Goal: Transaction & Acquisition: Purchase product/service

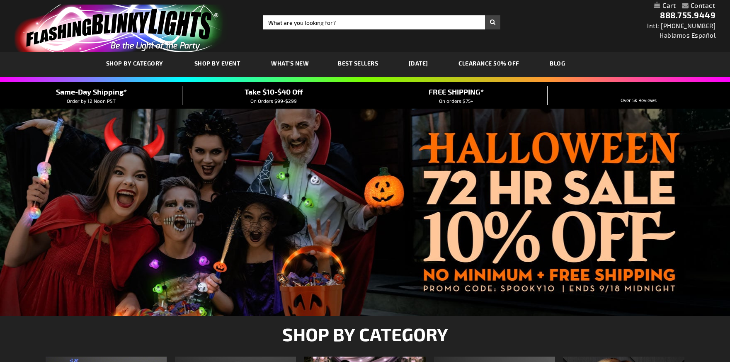
click at [140, 63] on span "SHOP BY CATEGORY" at bounding box center [134, 63] width 57 height 7
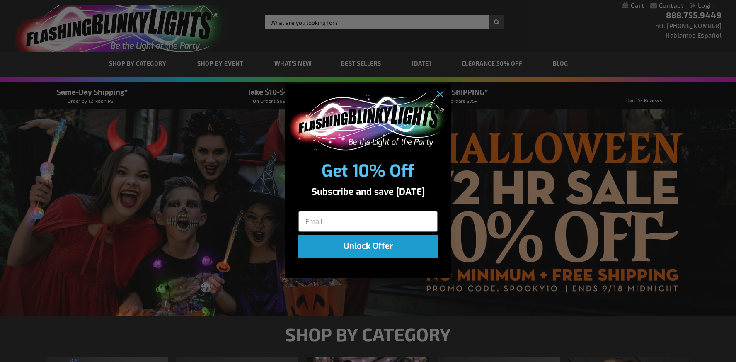
type input "trndzapparel215@gmail.com"
click at [358, 249] on button "Unlock Offer" at bounding box center [367, 246] width 139 height 22
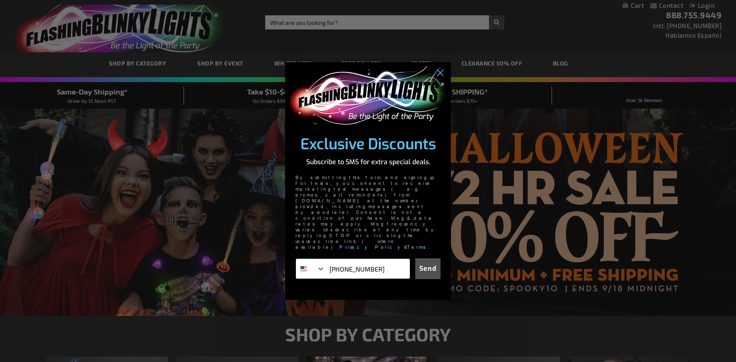
click at [376, 259] on input "1-215-791-5374" at bounding box center [367, 269] width 85 height 20
type input "1-215-791-5376"
click at [431, 258] on button "Send" at bounding box center [427, 268] width 25 height 21
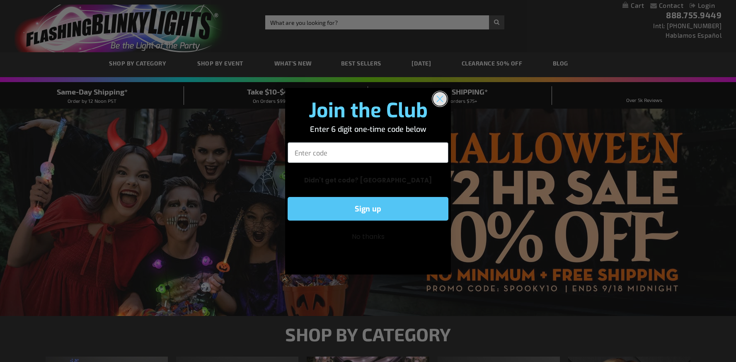
click at [439, 102] on circle "Close dialog" at bounding box center [440, 99] width 14 height 14
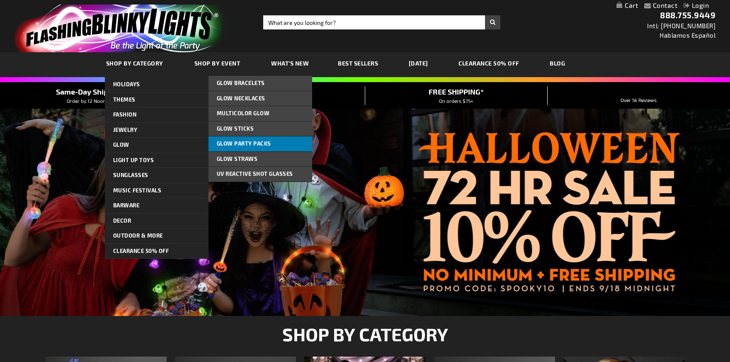
click at [238, 148] on link "Glow Party Packs" at bounding box center [261, 143] width 104 height 15
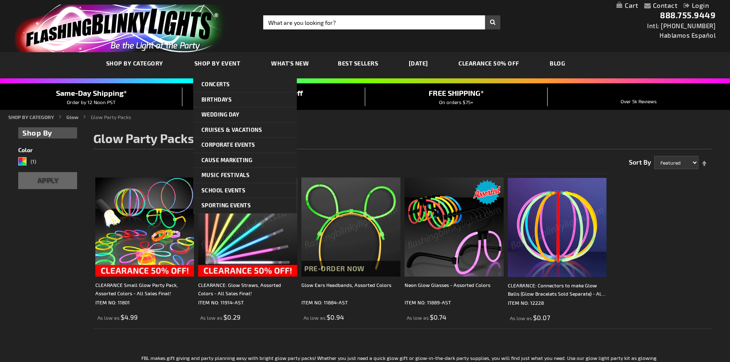
click at [233, 65] on span "Shop By Event" at bounding box center [217, 63] width 46 height 7
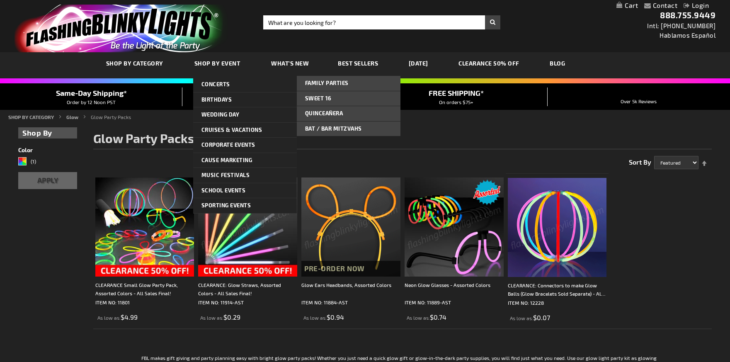
drag, startPoint x: 215, startPoint y: 99, endPoint x: 297, endPoint y: 104, distance: 82.2
click at [237, 100] on link "Birthdays" at bounding box center [245, 99] width 104 height 15
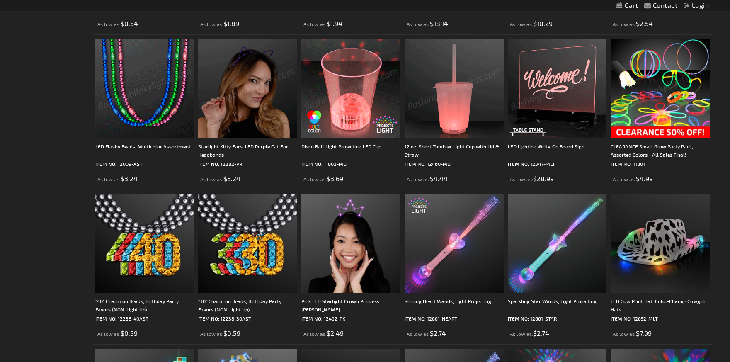
scroll to position [1327, 0]
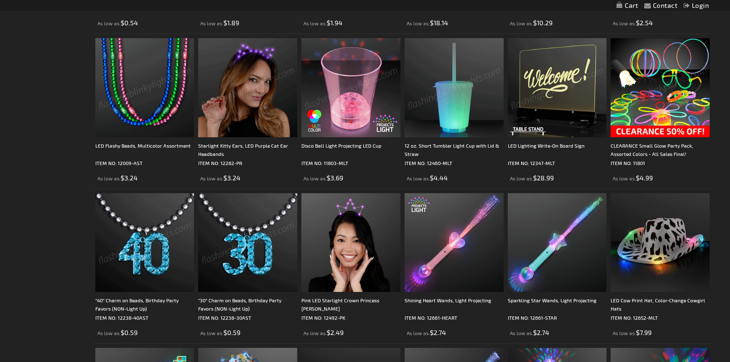
click at [165, 234] on img at bounding box center [144, 242] width 99 height 99
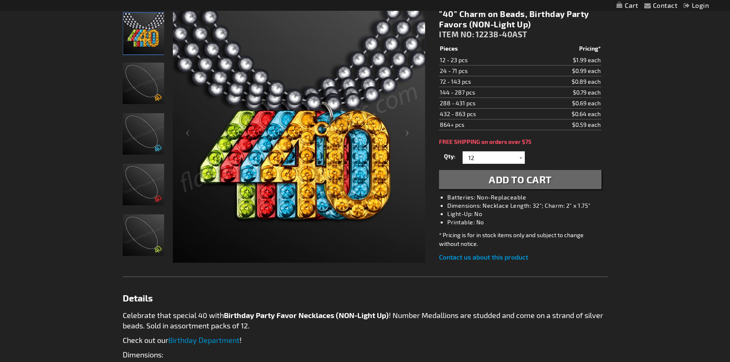
scroll to position [207, 0]
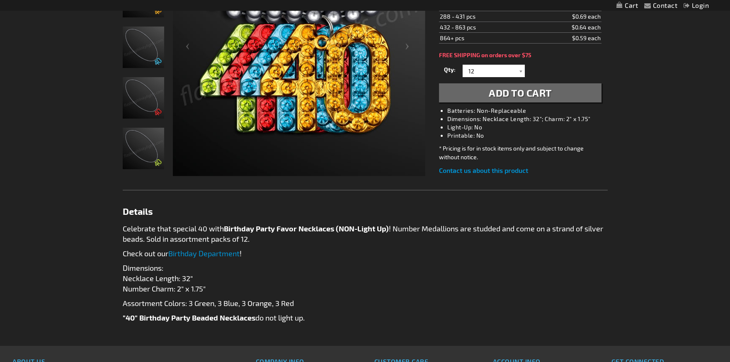
click at [211, 253] on link "Birthday Department" at bounding box center [203, 253] width 71 height 9
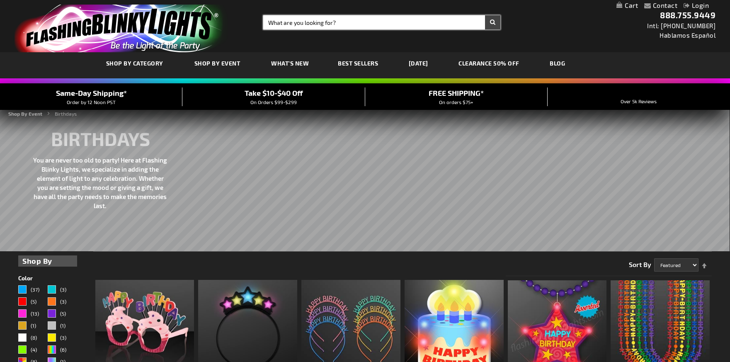
click at [333, 24] on input "Search" at bounding box center [381, 22] width 237 height 14
type input "light up chain 50"
click at [488, 25] on button "Search" at bounding box center [492, 22] width 15 height 14
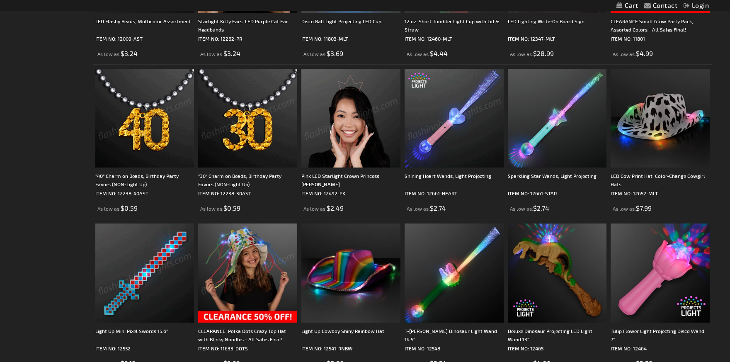
scroll to position [1492, 0]
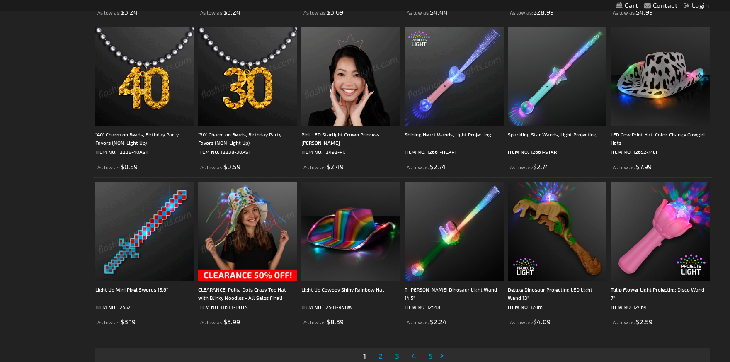
click at [241, 216] on img at bounding box center [247, 231] width 99 height 99
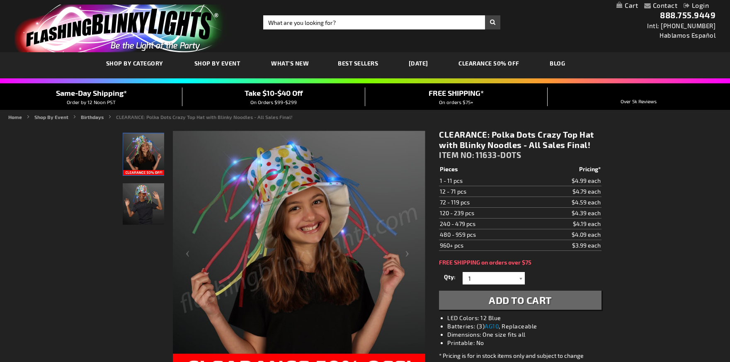
click at [523, 278] on div at bounding box center [521, 278] width 8 height 12
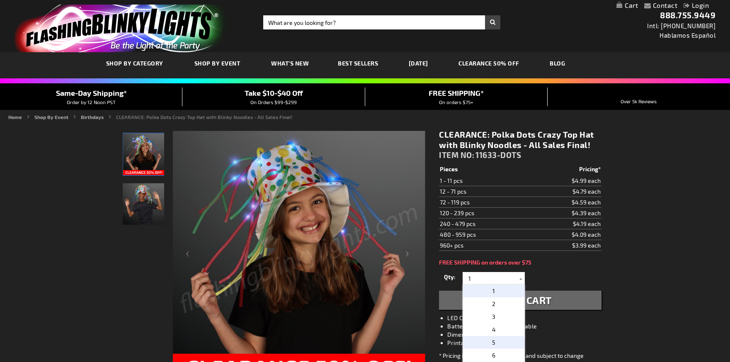
click at [492, 340] on p "5" at bounding box center [494, 342] width 62 height 13
type input "5"
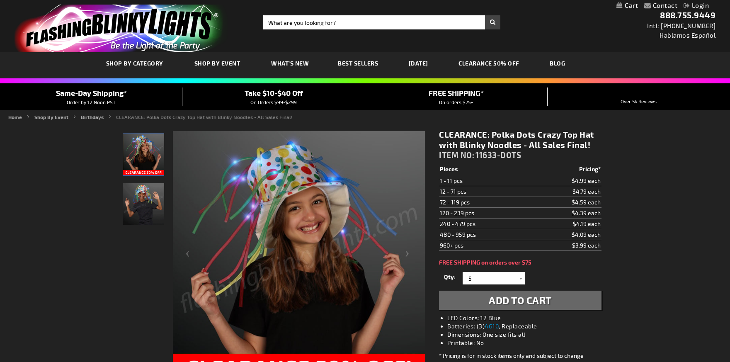
click at [508, 301] on span "Add to Cart" at bounding box center [520, 300] width 63 height 12
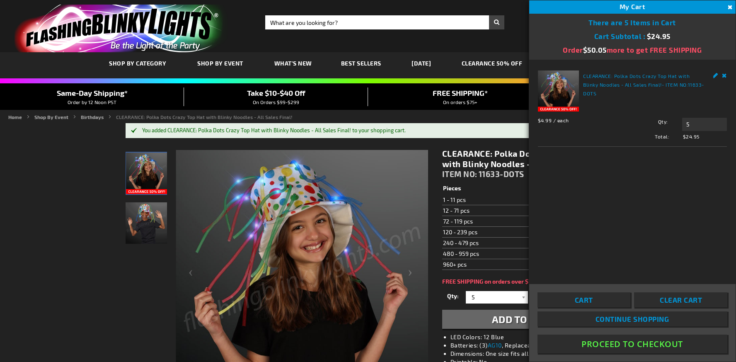
click at [730, 6] on button "Close" at bounding box center [729, 7] width 9 height 9
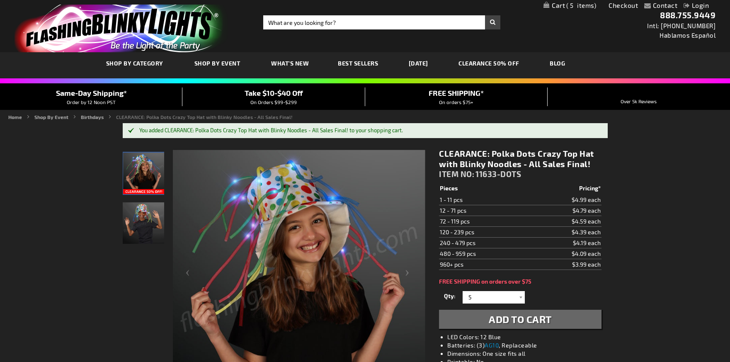
click at [278, 64] on span "What's New" at bounding box center [290, 63] width 38 height 7
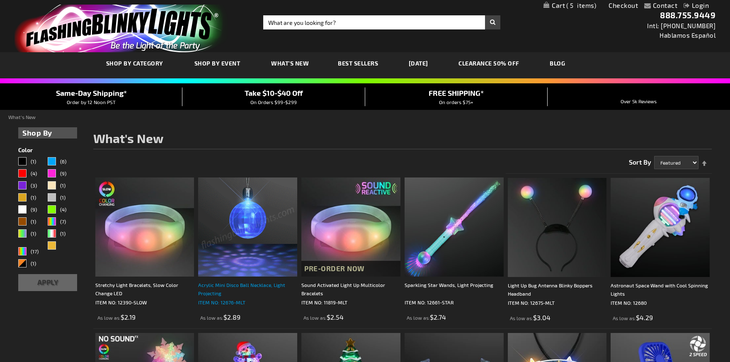
click at [237, 285] on div "Acrylic Mini Disco Ball Necklace, Light Projecting" at bounding box center [247, 289] width 99 height 17
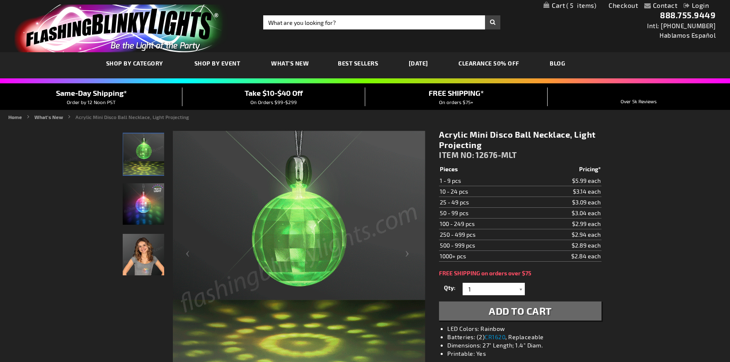
click at [520, 288] on div at bounding box center [521, 289] width 8 height 12
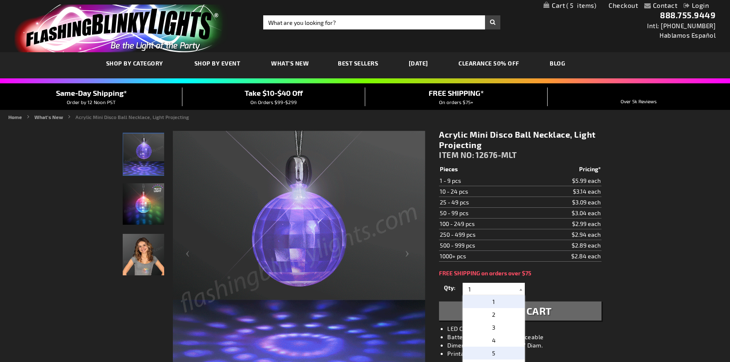
click at [492, 351] on span "5" at bounding box center [493, 352] width 3 height 7
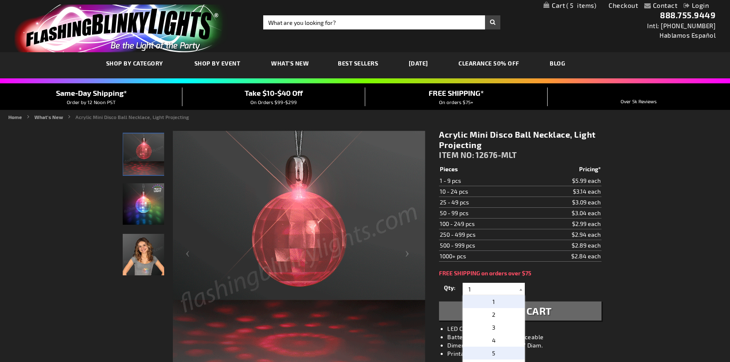
type input "5"
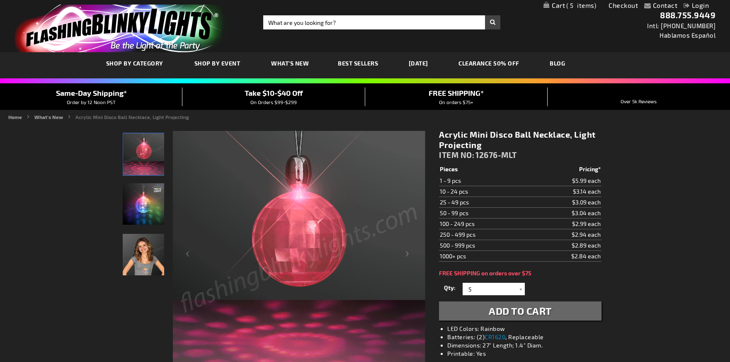
click at [500, 313] on span "Add to Cart" at bounding box center [520, 311] width 63 height 12
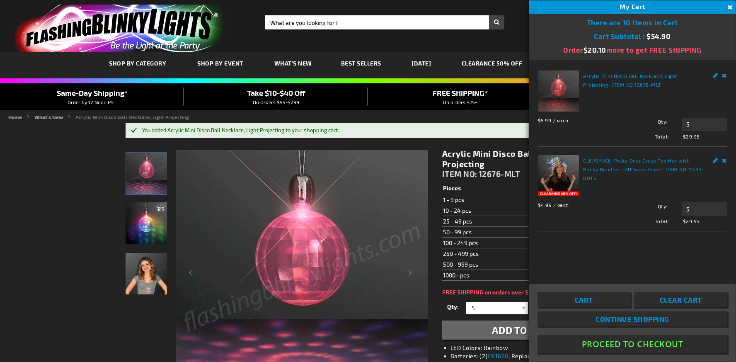
click at [508, 63] on link "CLEARANCE 50% OFF" at bounding box center [492, 63] width 73 height 28
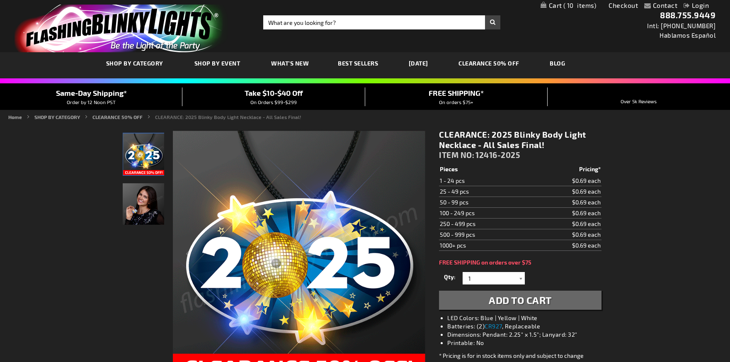
click at [522, 280] on div at bounding box center [521, 278] width 8 height 12
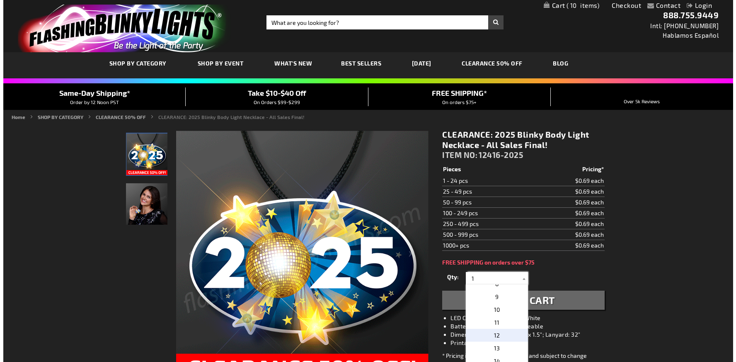
scroll to position [83, 0]
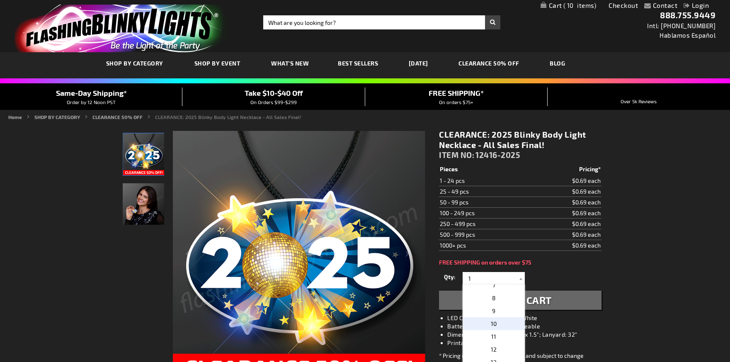
click at [494, 325] on p "10" at bounding box center [494, 323] width 62 height 13
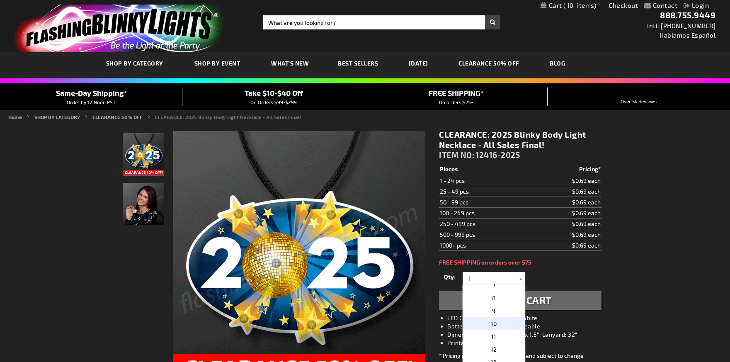
type input "10"
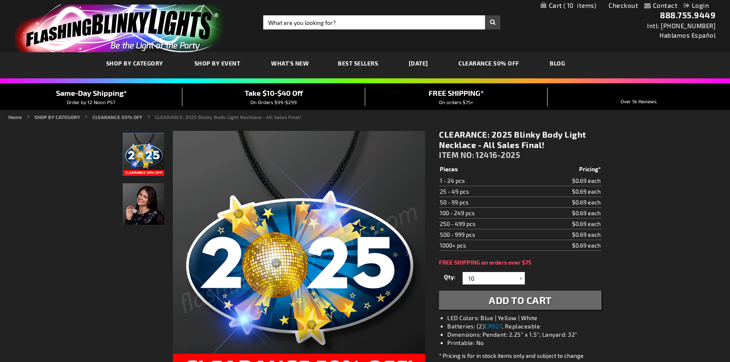
click at [509, 301] on span "Add to Cart" at bounding box center [520, 300] width 63 height 12
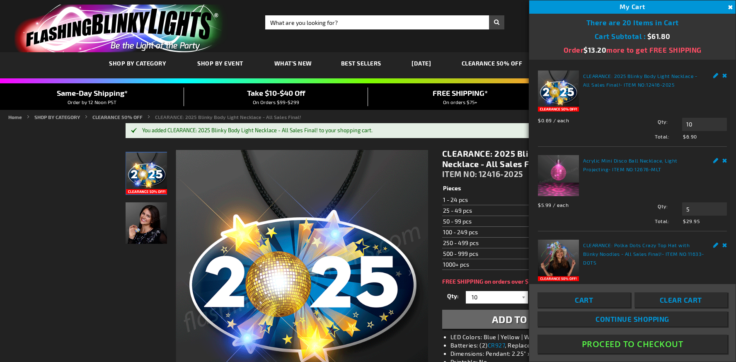
click at [713, 77] on link "Edit" at bounding box center [715, 74] width 5 height 9
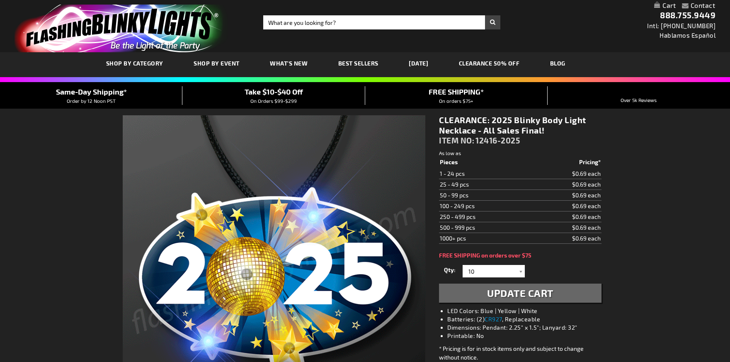
select select
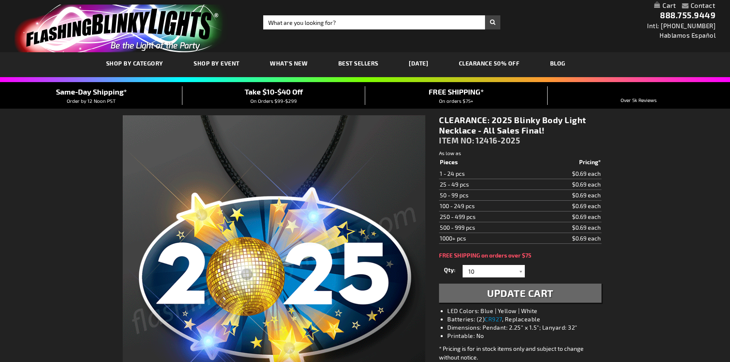
select select
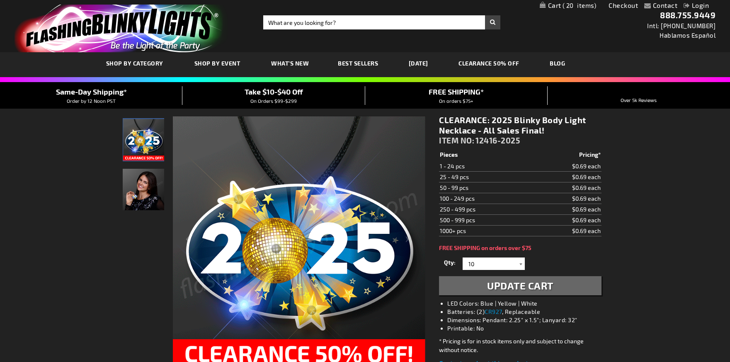
click at [517, 264] on div at bounding box center [521, 263] width 8 height 12
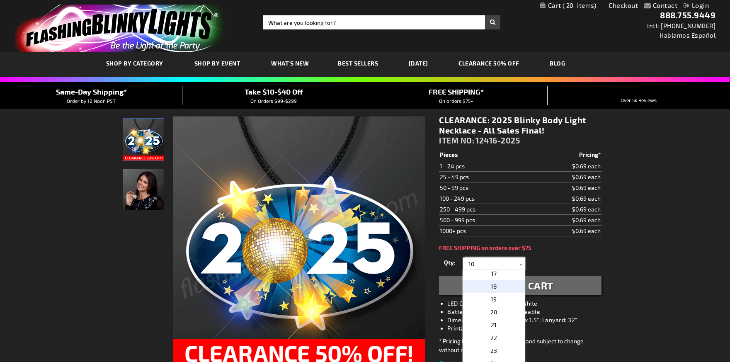
scroll to position [249, 0]
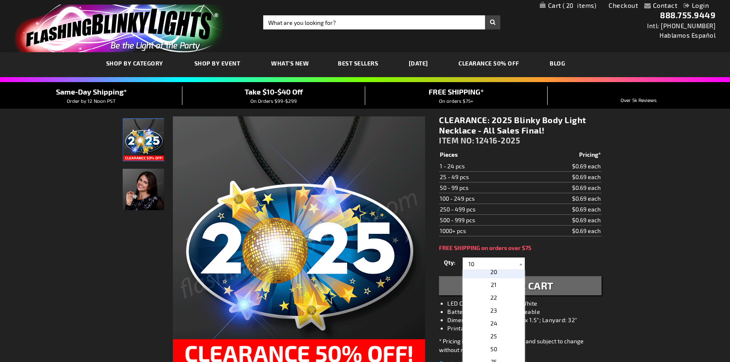
click at [493, 270] on span "20" at bounding box center [493, 271] width 7 height 7
type input "20"
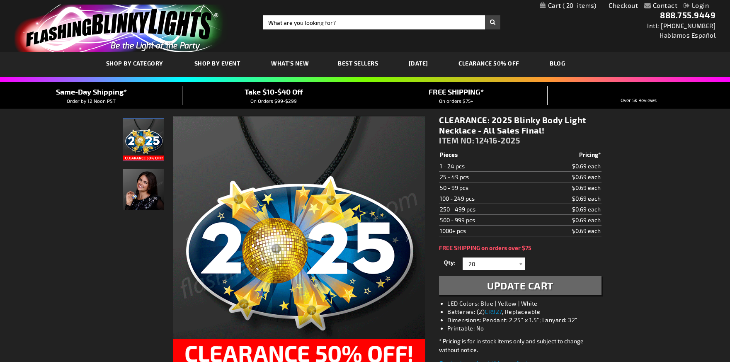
click at [497, 284] on span "Update Cart" at bounding box center [520, 285] width 66 height 12
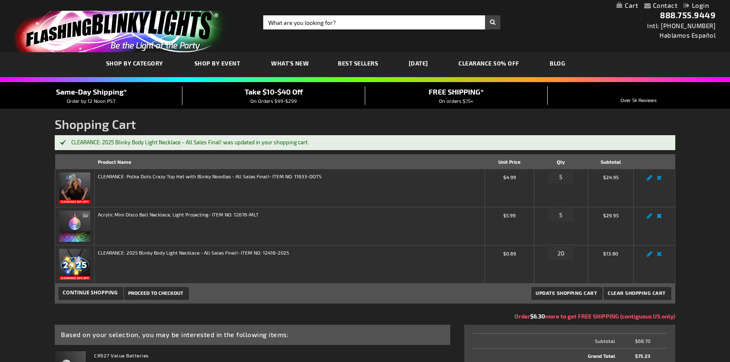
click at [657, 218] on link "Remove item" at bounding box center [660, 218] width 10 height 0
click at [659, 218] on link "Remove item" at bounding box center [660, 218] width 10 height 0
click at [657, 218] on link "Remove item" at bounding box center [660, 218] width 10 height 0
click at [659, 218] on link "Remove item" at bounding box center [660, 218] width 10 height 0
click at [558, 217] on input "5" at bounding box center [560, 215] width 25 height 13
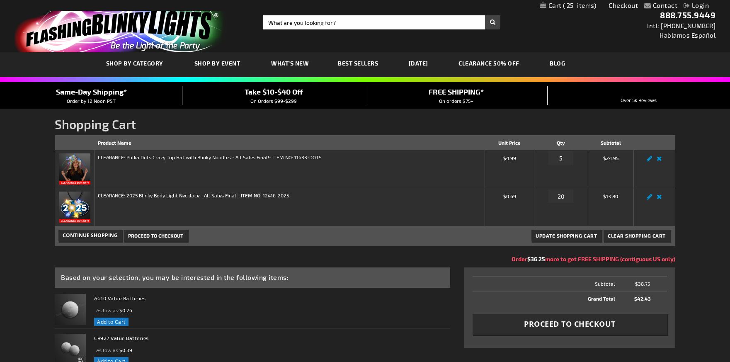
click at [502, 63] on link "CLEARANCE 50% OFF" at bounding box center [488, 63] width 73 height 28
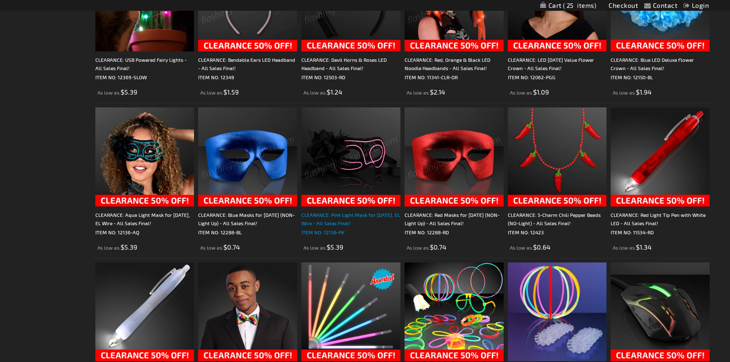
scroll to position [788, 0]
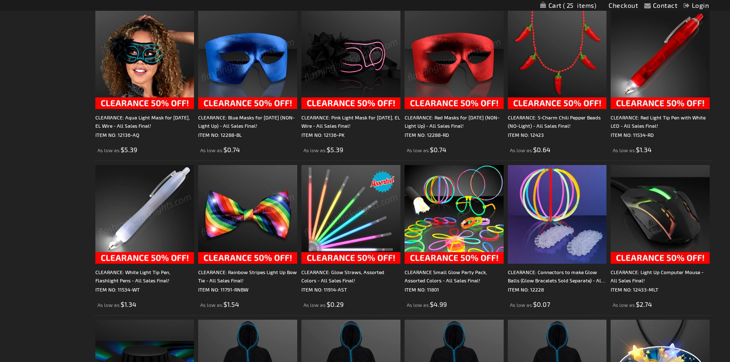
click at [350, 241] on img at bounding box center [350, 214] width 99 height 99
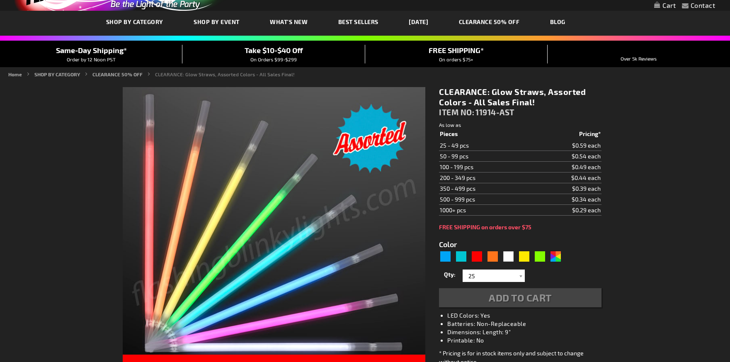
type input "5630"
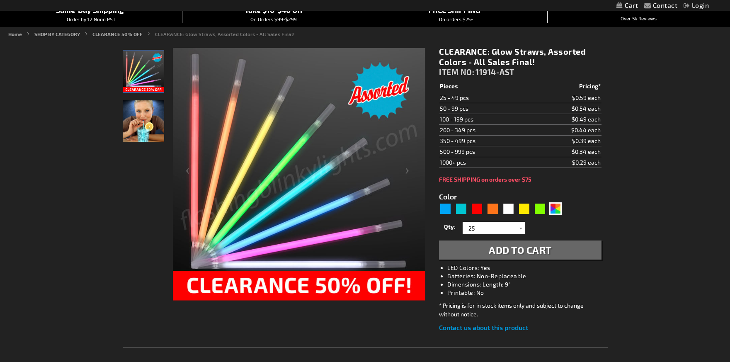
scroll to position [84, 0]
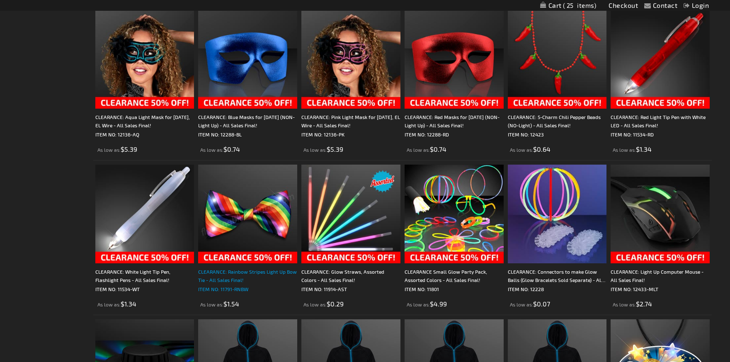
scroll to position [788, 0]
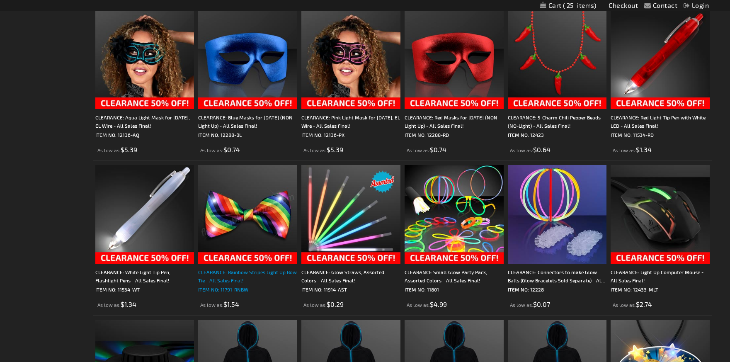
click at [236, 289] on p "ITEM NO: 11791-RNBW" at bounding box center [247, 289] width 99 height 8
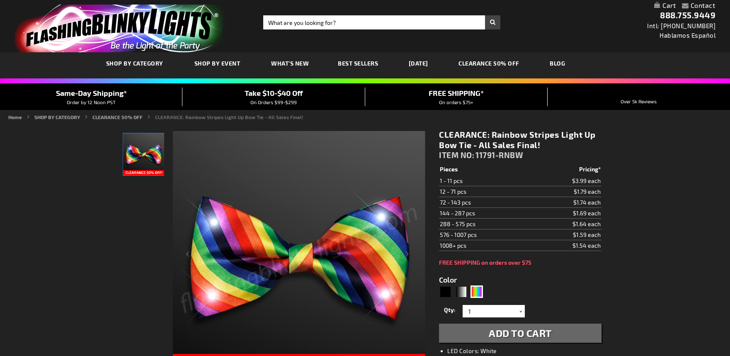
type input "5659"
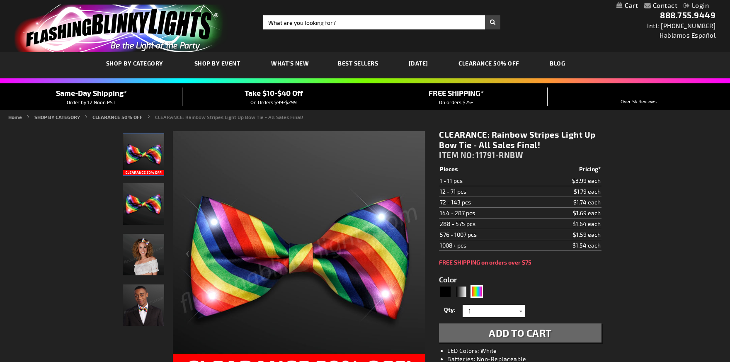
click at [518, 310] on div at bounding box center [521, 311] width 8 height 12
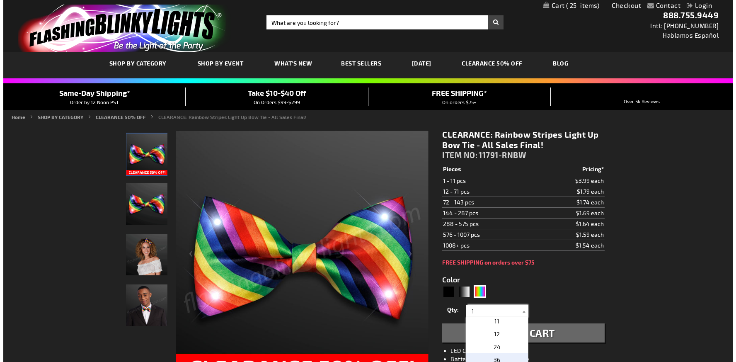
scroll to position [124, 0]
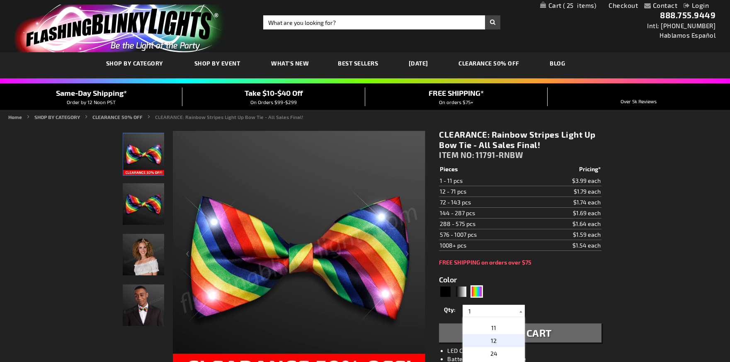
click at [492, 340] on span "12" at bounding box center [494, 340] width 6 height 7
type input "12"
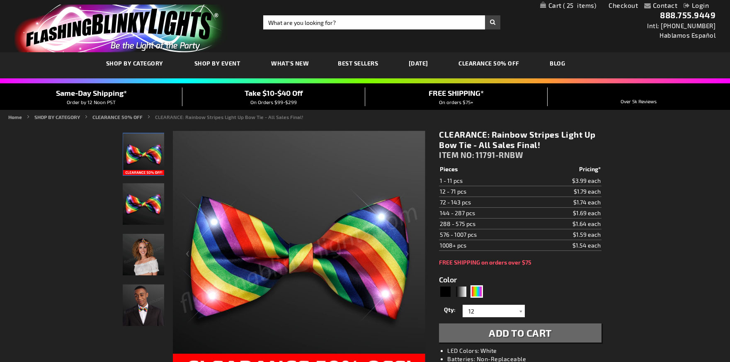
click at [525, 335] on span "Add to Cart" at bounding box center [520, 333] width 63 height 12
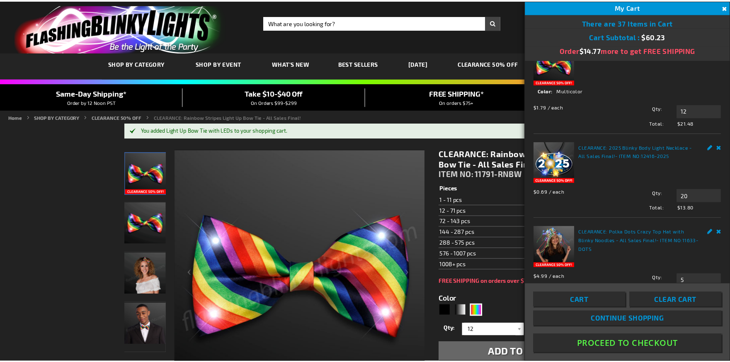
scroll to position [41, 0]
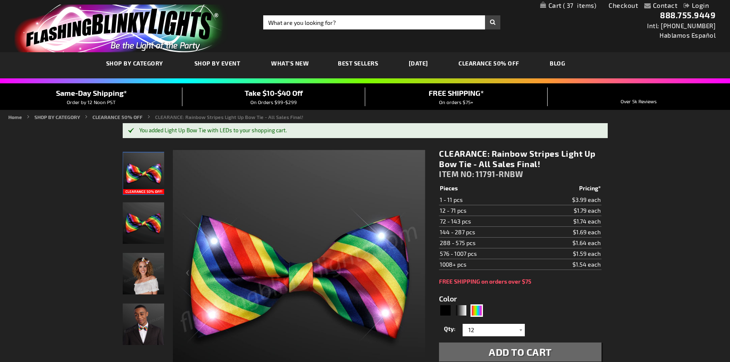
click at [490, 67] on link "CLEARANCE 50% OFF" at bounding box center [488, 63] width 73 height 28
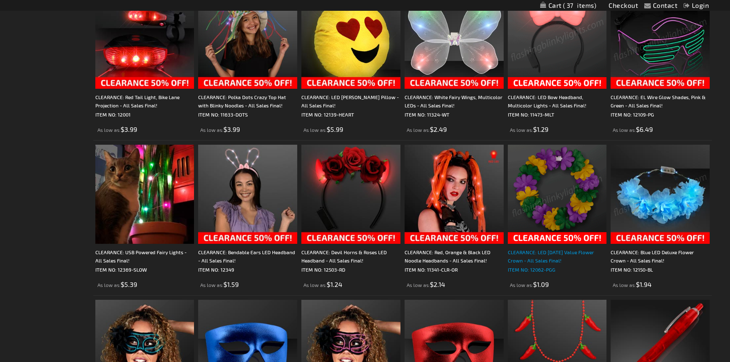
scroll to position [539, 0]
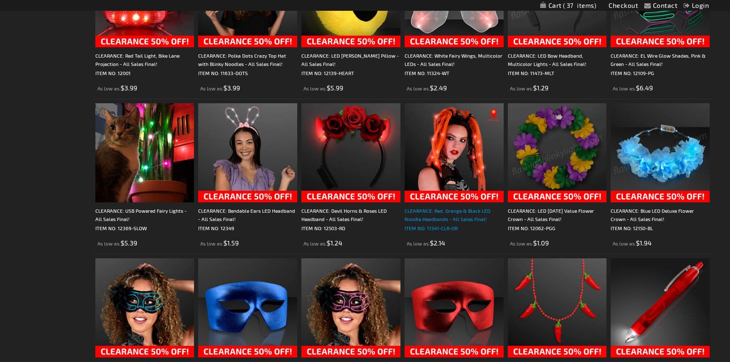
click at [453, 217] on div "CLEARANCE: Red, Orange & Black LED Noodle Headbands - All Sales Final!" at bounding box center [454, 214] width 99 height 17
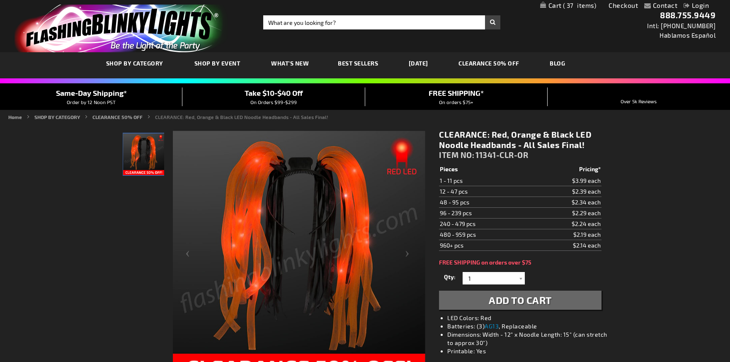
click at [480, 62] on link "CLEARANCE 50% OFF" at bounding box center [488, 63] width 73 height 28
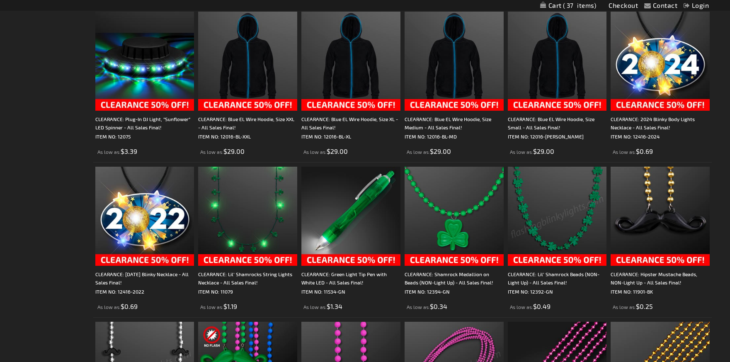
scroll to position [1079, 0]
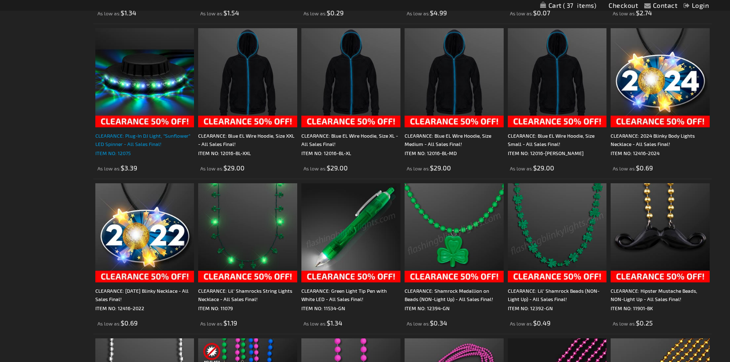
click at [155, 133] on div "CLEARANCE: Plug-In DJ Light, "Sunflower" LED Spinner - All Sales Final!" at bounding box center [144, 139] width 99 height 17
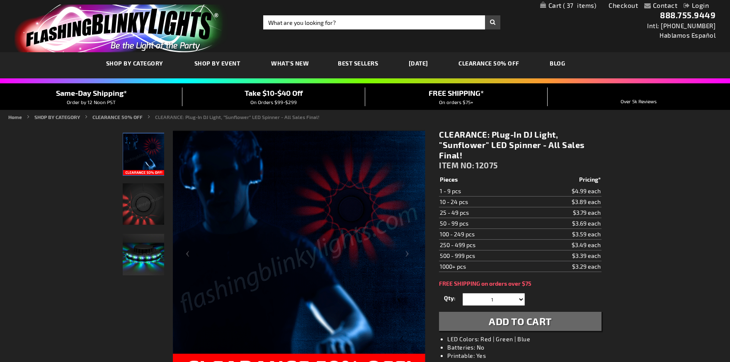
click at [350, 63] on span "Best Sellers" at bounding box center [358, 63] width 40 height 7
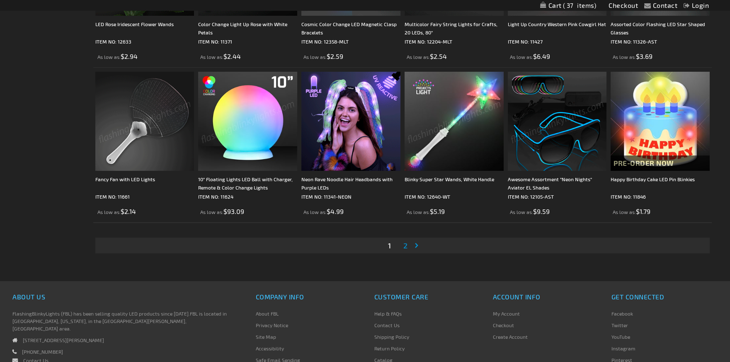
scroll to position [1659, 0]
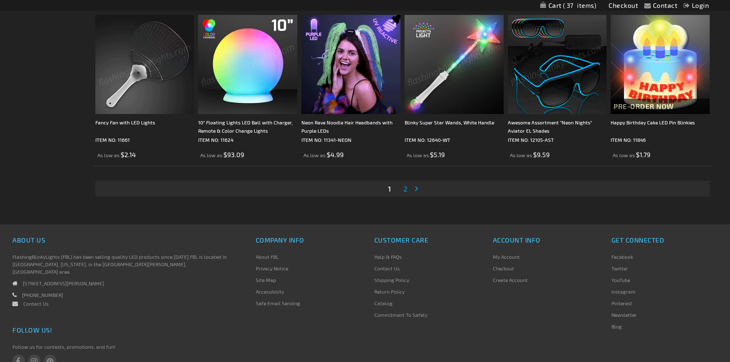
click at [406, 188] on span "2" at bounding box center [405, 188] width 4 height 9
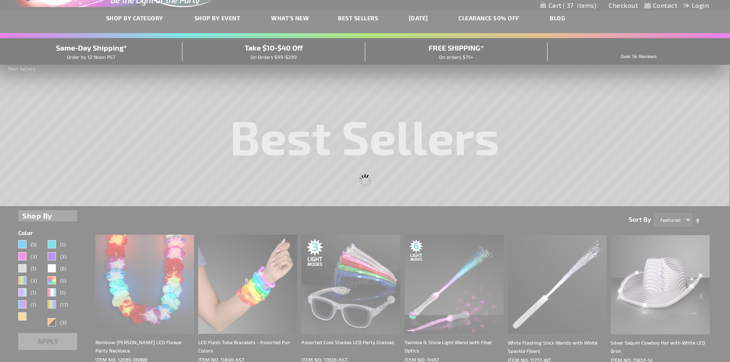
scroll to position [2, 0]
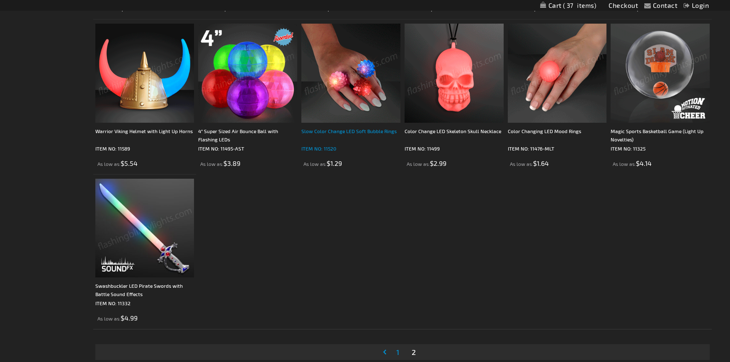
scroll to position [1327, 0]
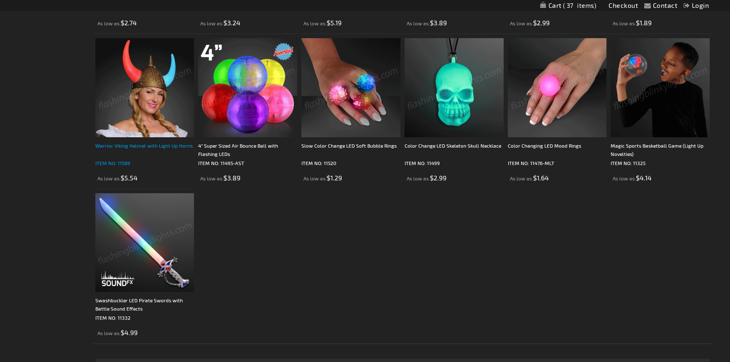
click at [154, 148] on div "Warrior Viking Helmet with Light Up Horns" at bounding box center [144, 149] width 99 height 17
